Goal: Task Accomplishment & Management: Complete application form

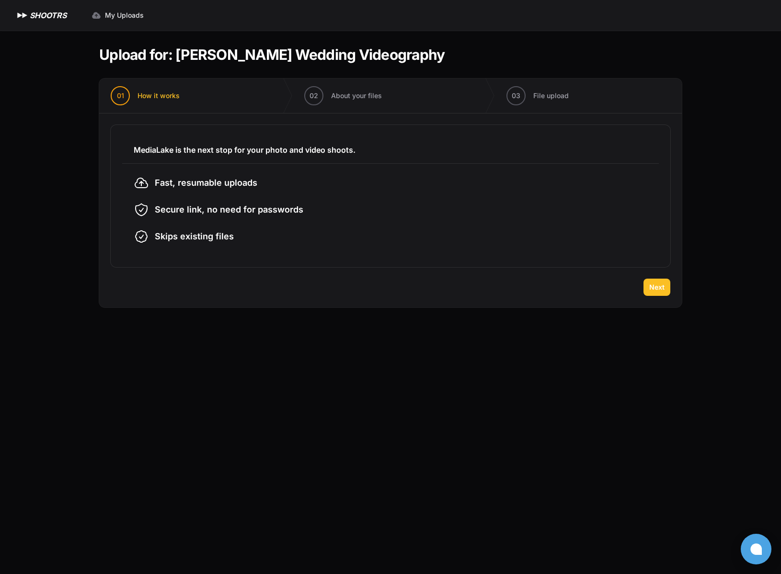
click at [651, 289] on span "Next" at bounding box center [656, 288] width 15 height 10
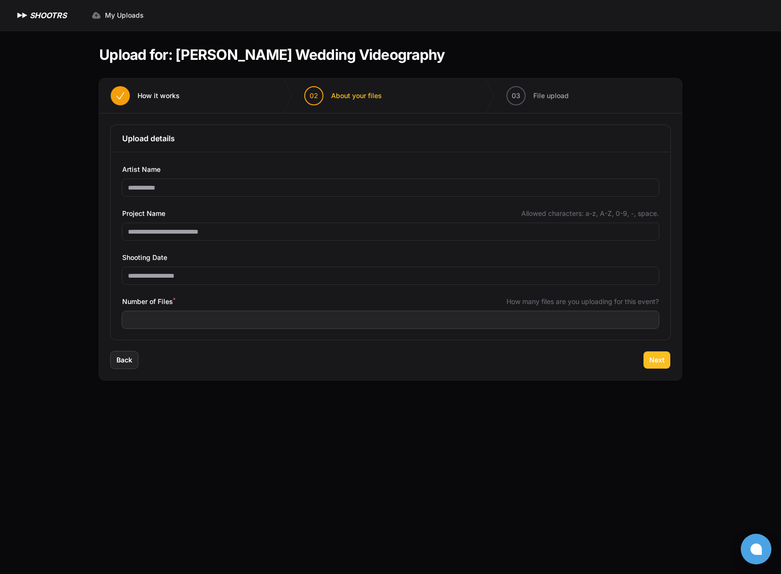
click at [655, 358] on span "Next" at bounding box center [656, 361] width 15 height 10
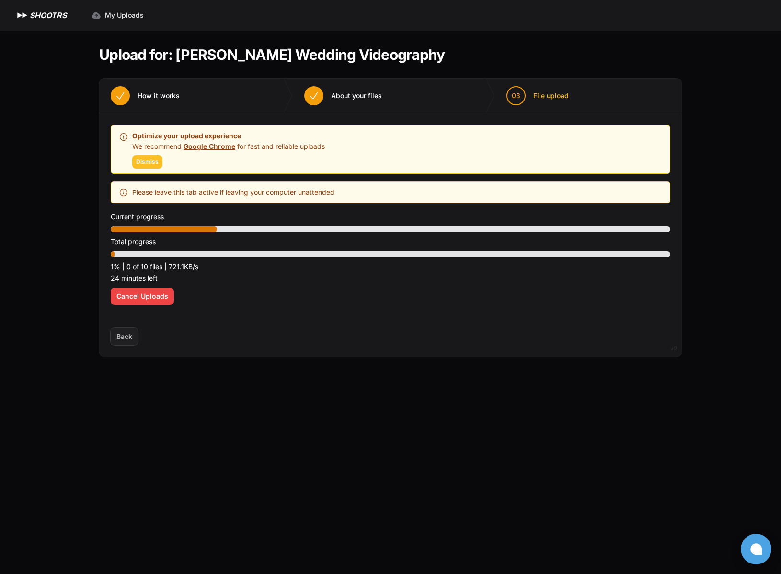
click at [143, 162] on span "Dismiss" at bounding box center [147, 162] width 23 height 8
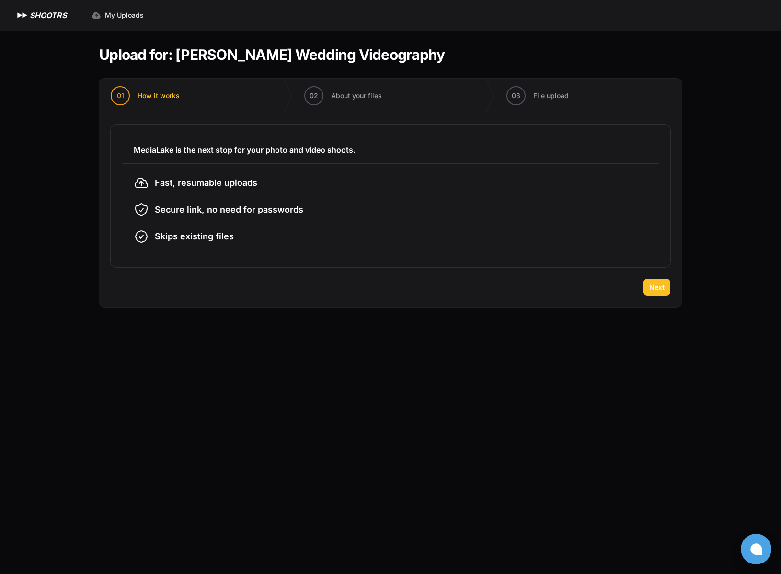
click at [659, 288] on span "Next" at bounding box center [656, 288] width 15 height 10
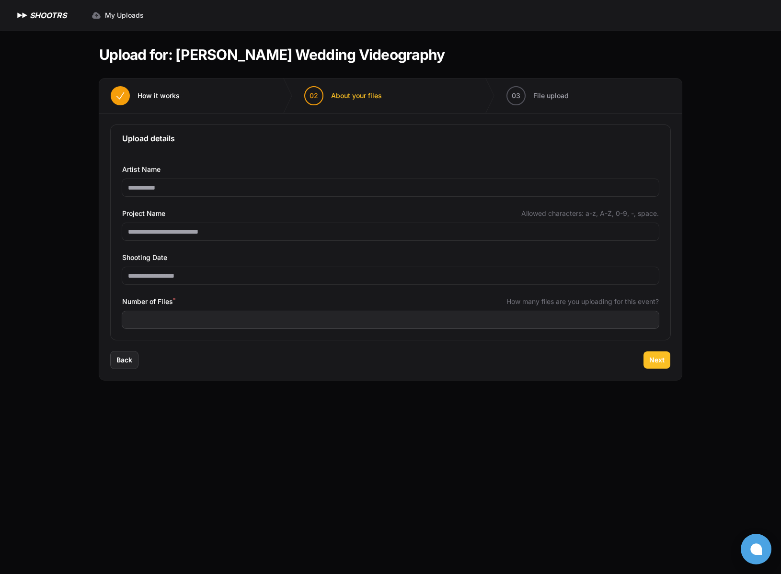
click at [654, 360] on span "Next" at bounding box center [656, 361] width 15 height 10
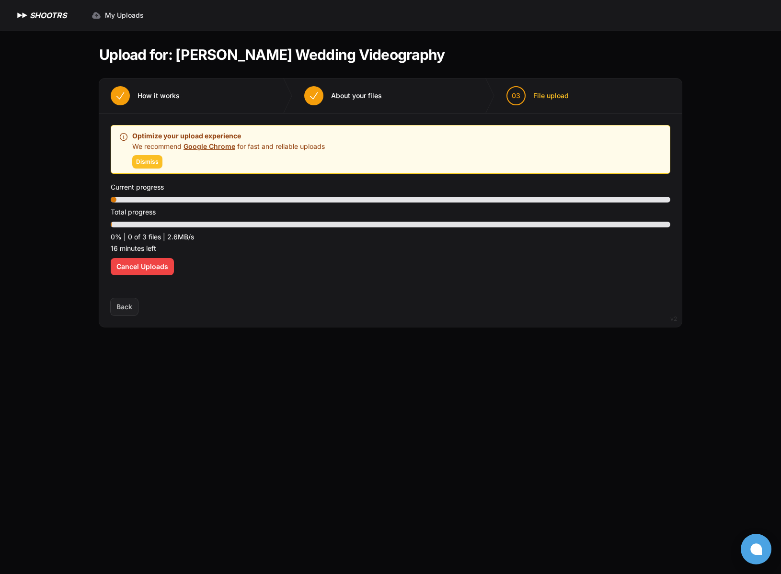
click at [141, 163] on span "Dismiss" at bounding box center [147, 162] width 23 height 8
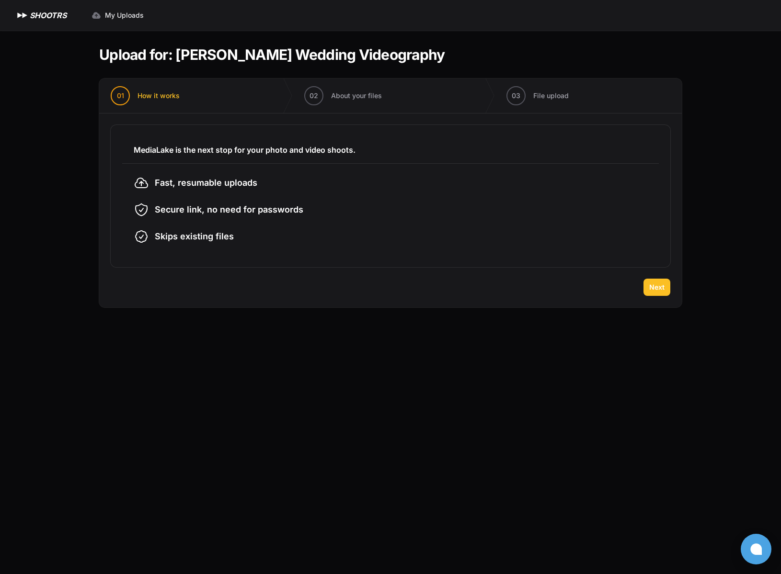
click at [655, 292] on button "Next" at bounding box center [656, 287] width 27 height 17
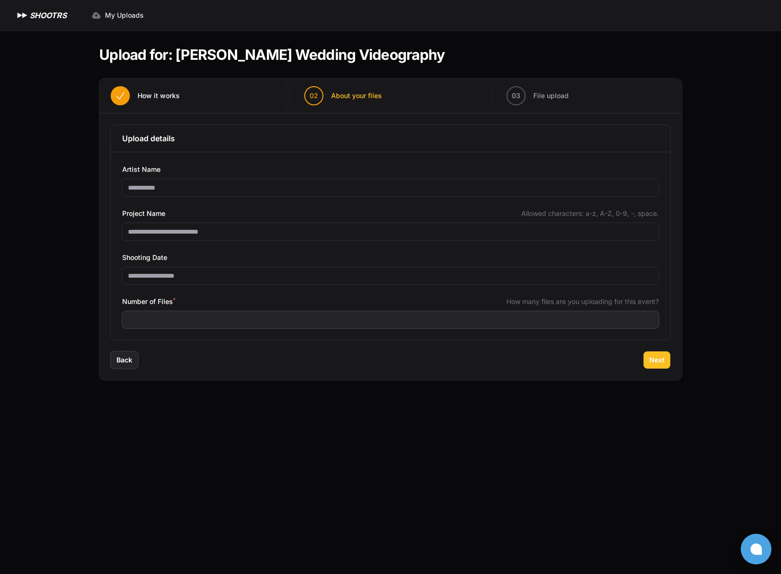
click at [660, 364] on span "Next" at bounding box center [656, 361] width 15 height 10
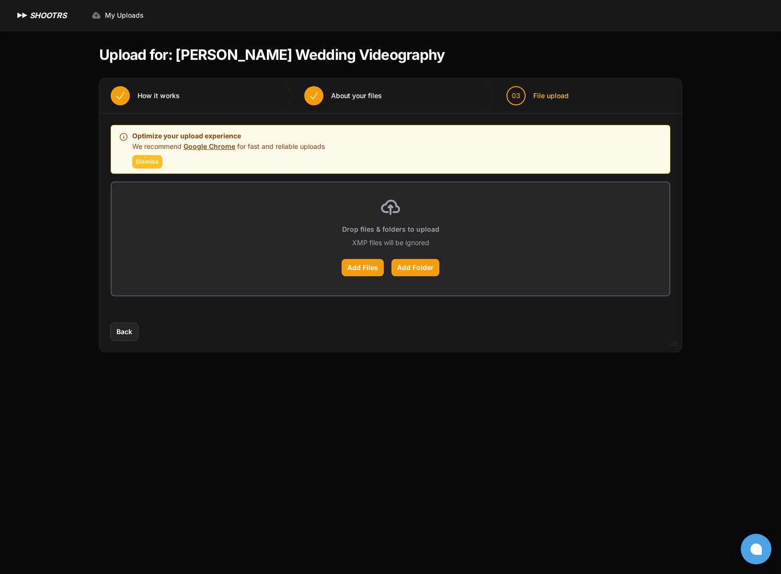
click at [152, 161] on span "Dismiss" at bounding box center [147, 162] width 23 height 8
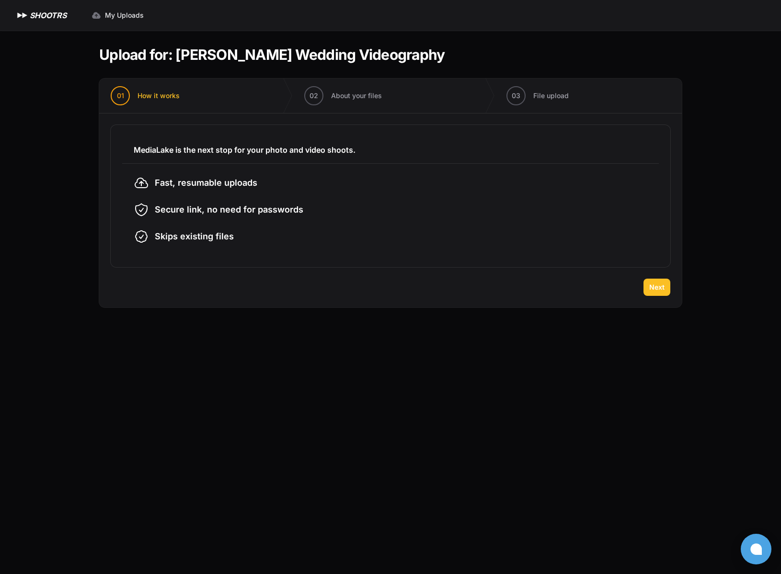
click at [656, 284] on span "Next" at bounding box center [656, 288] width 15 height 10
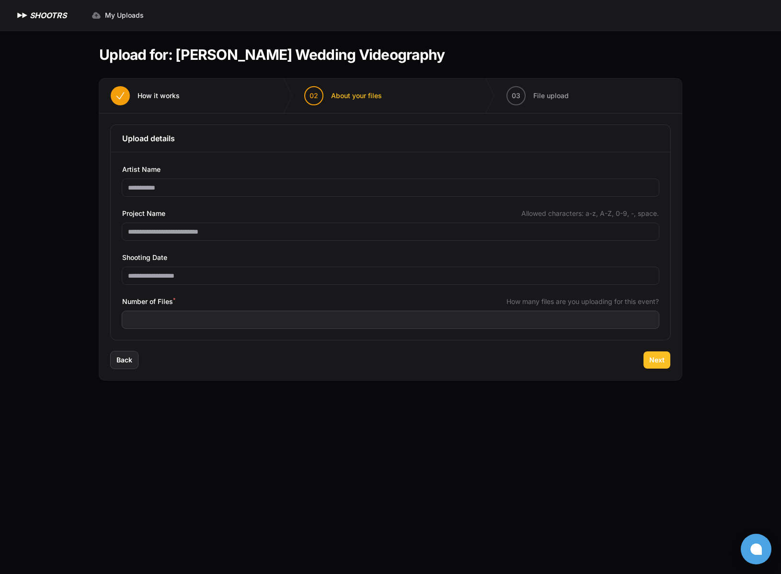
drag, startPoint x: 662, startPoint y: 359, endPoint x: 650, endPoint y: 357, distance: 12.7
click at [662, 359] on span "Next" at bounding box center [656, 361] width 15 height 10
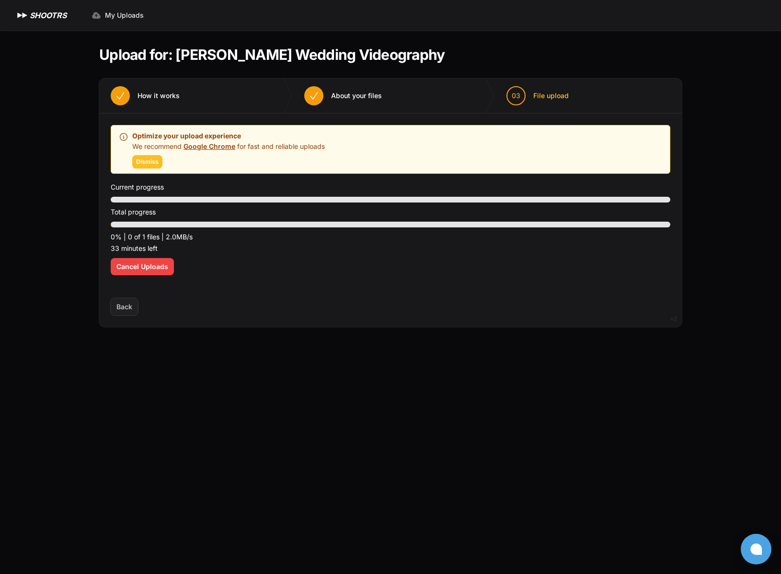
click at [146, 160] on span "Dismiss" at bounding box center [147, 162] width 23 height 8
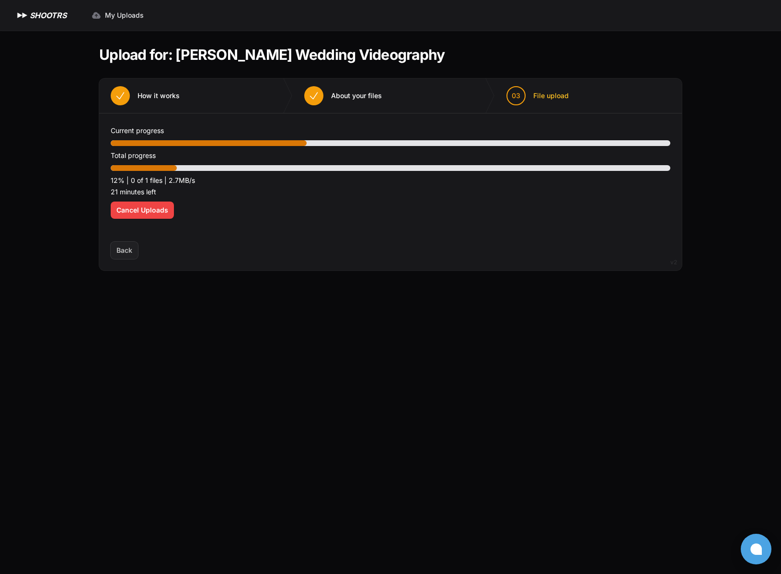
click at [54, 219] on div "Expand sidebar Collapse sidebar SHOOTRS SHOOTRS My Uploads" at bounding box center [390, 287] width 781 height 574
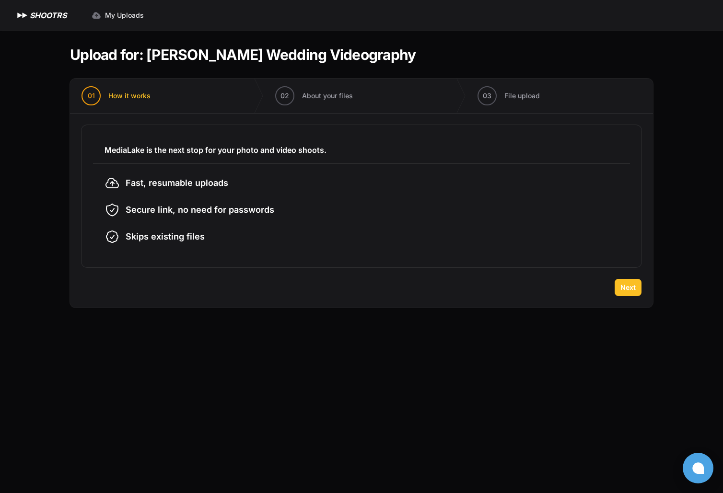
click at [626, 288] on span "Next" at bounding box center [627, 288] width 15 height 10
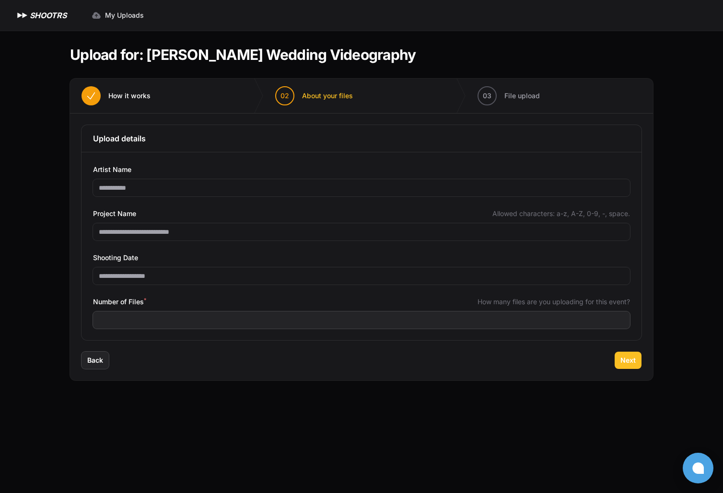
click at [620, 359] on button "Next" at bounding box center [627, 360] width 27 height 17
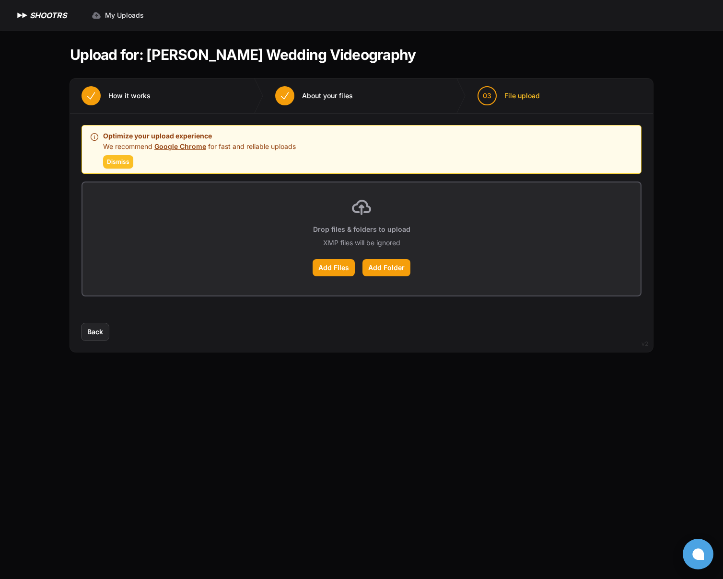
click at [118, 165] on span "Dismiss" at bounding box center [118, 162] width 23 height 8
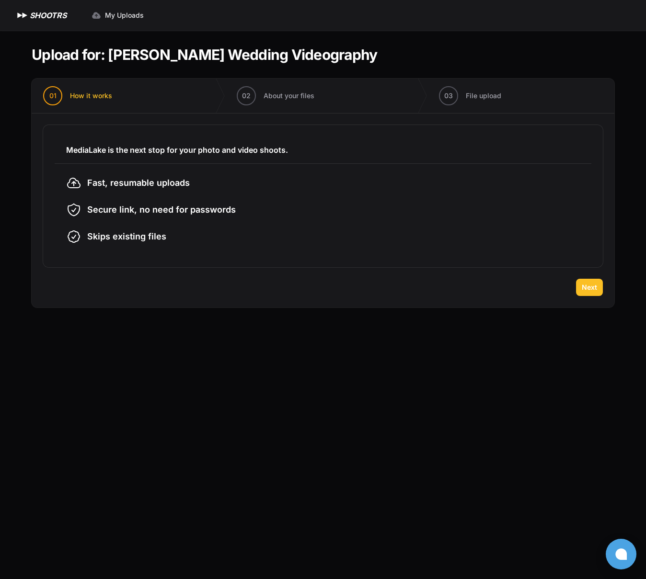
click at [582, 290] on span "Next" at bounding box center [589, 288] width 15 height 10
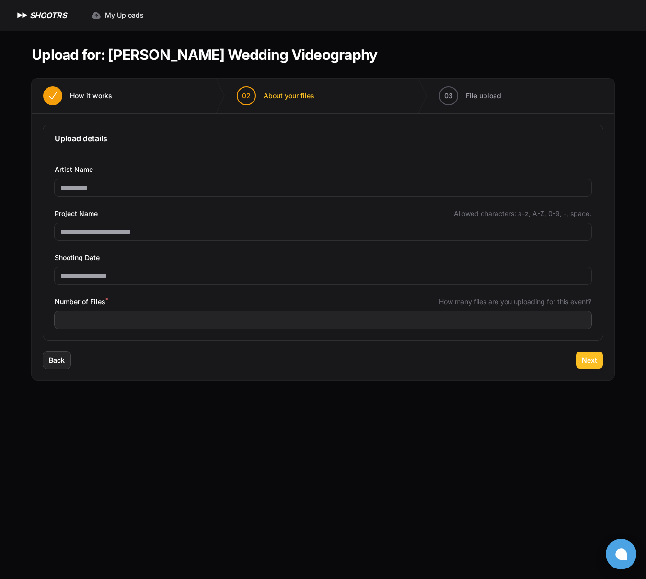
click at [589, 364] on span "Next" at bounding box center [589, 361] width 15 height 10
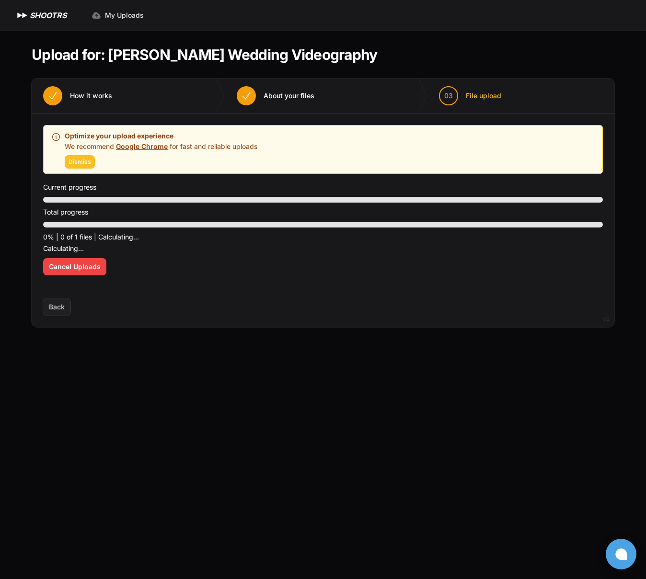
click at [78, 161] on span "Dismiss" at bounding box center [80, 162] width 23 height 8
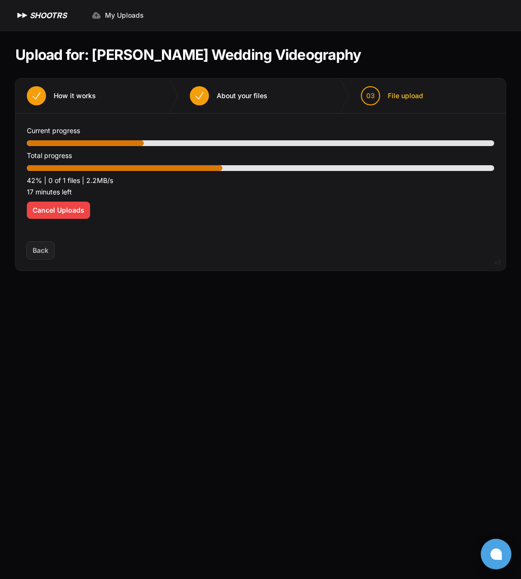
click at [61, 341] on main "Upload for: Alma Diaz Wedding Videography 01 How it works" at bounding box center [260, 305] width 521 height 549
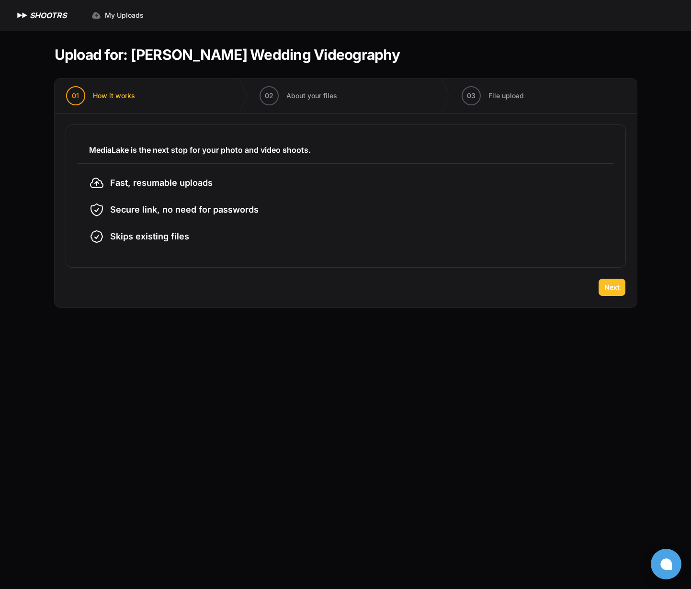
click at [613, 288] on span "Next" at bounding box center [612, 288] width 15 height 10
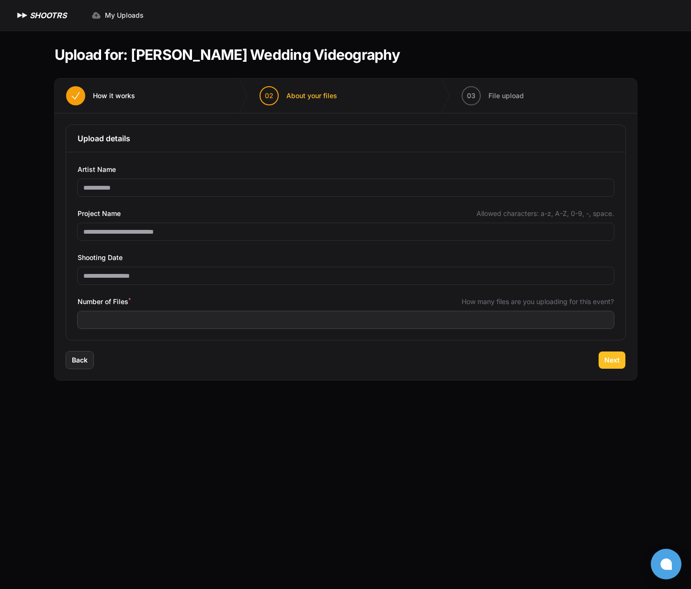
click at [616, 366] on button "Next" at bounding box center [612, 360] width 27 height 17
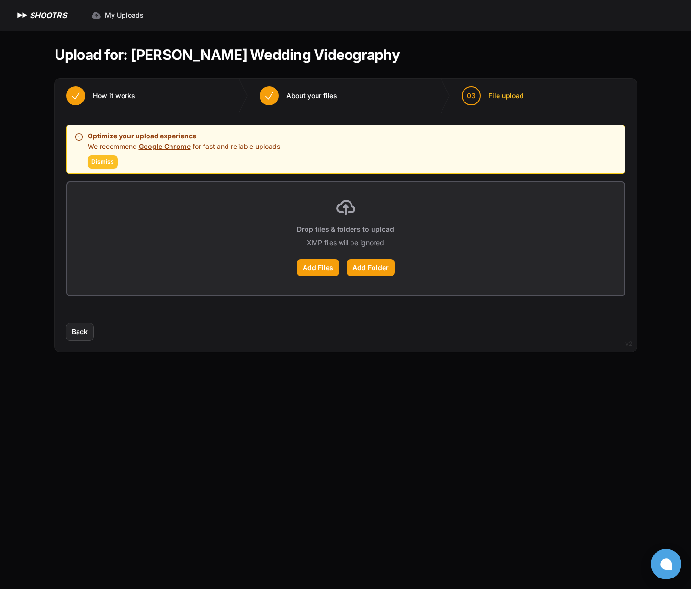
click at [106, 164] on span "Dismiss" at bounding box center [103, 162] width 23 height 8
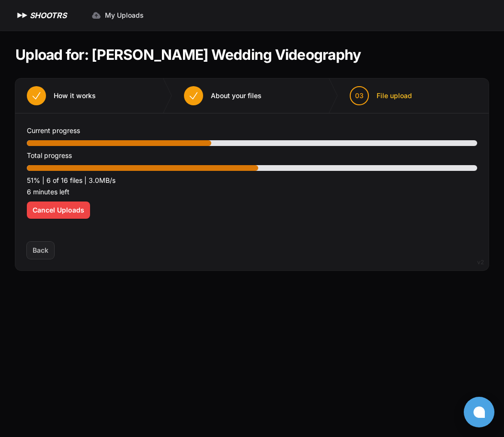
click at [11, 434] on main "Upload for: Alma Diaz Wedding Videography 01 How it works" at bounding box center [252, 234] width 504 height 407
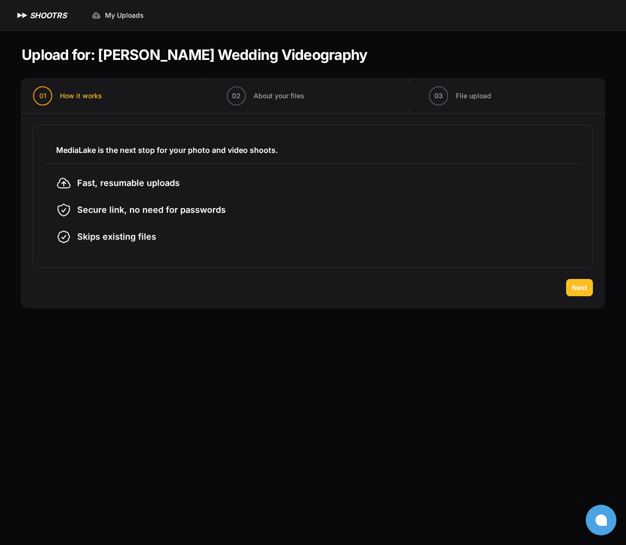
click at [582, 290] on span "Next" at bounding box center [579, 288] width 15 height 10
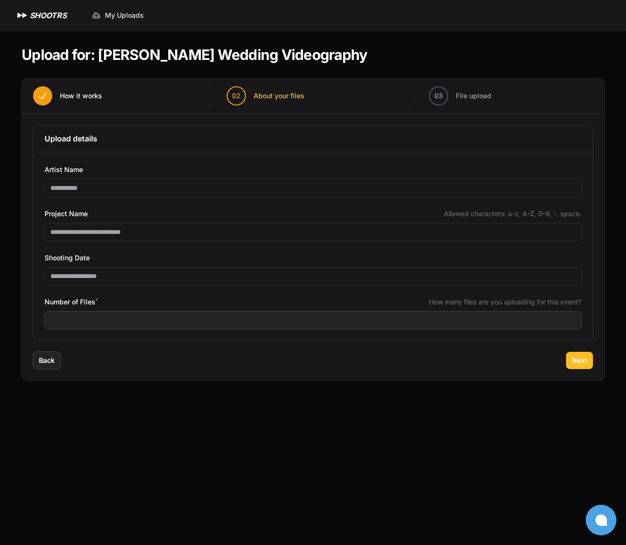
click at [578, 359] on span "Next" at bounding box center [579, 361] width 15 height 10
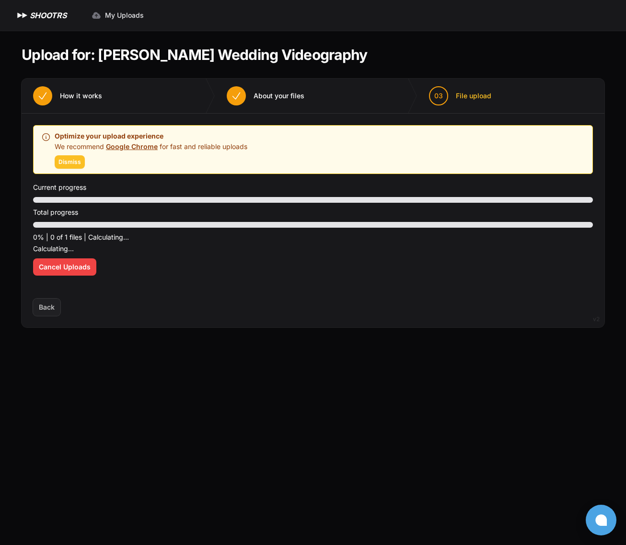
click at [74, 164] on span "Dismiss" at bounding box center [69, 162] width 23 height 8
